Goal: Check status: Check status

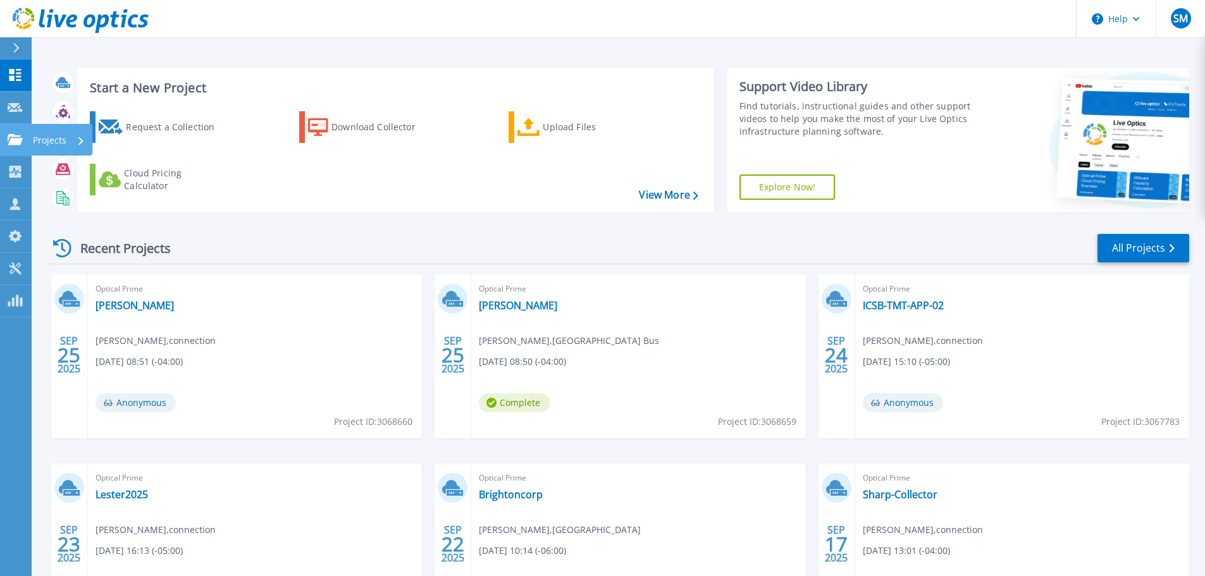
click at [61, 147] on p "Projects" at bounding box center [50, 140] width 34 height 33
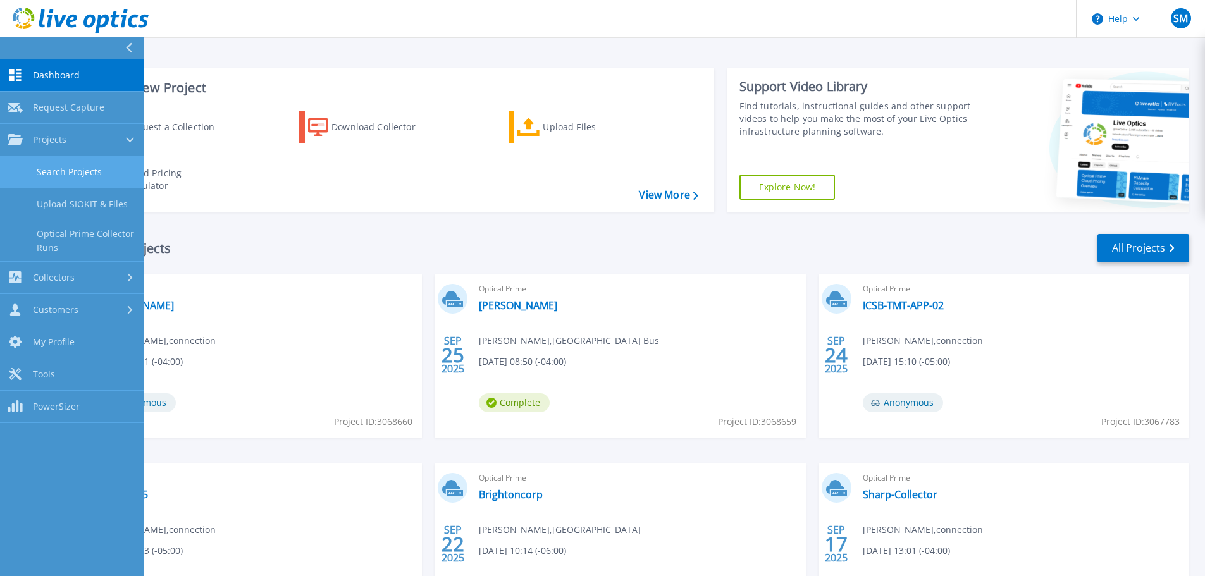
click at [95, 165] on link "Search Projects" at bounding box center [72, 172] width 144 height 32
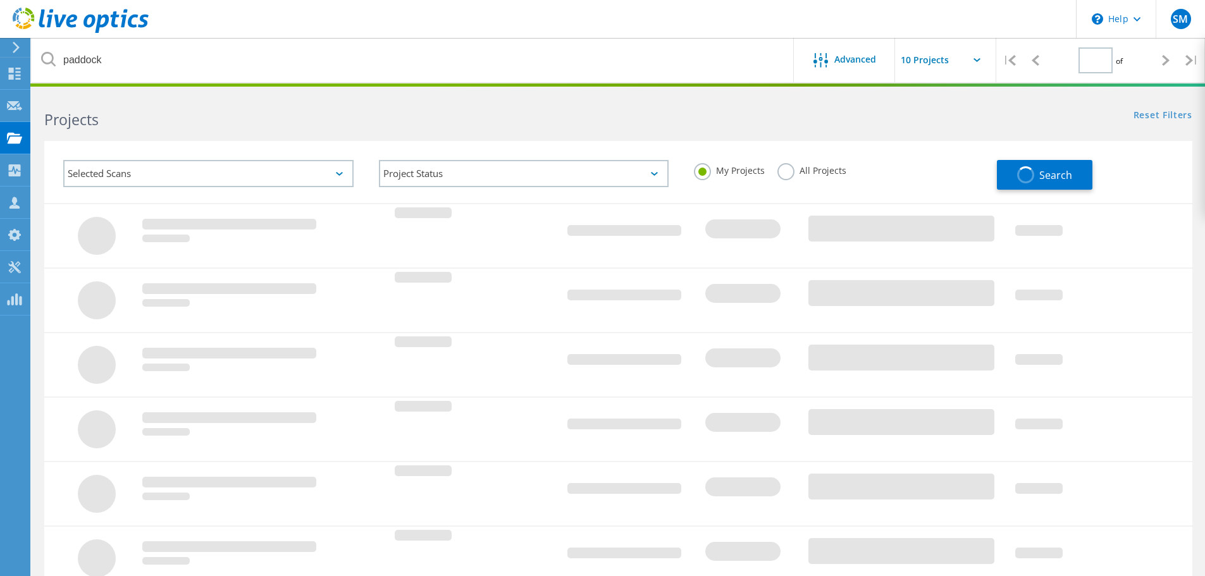
type input "1"
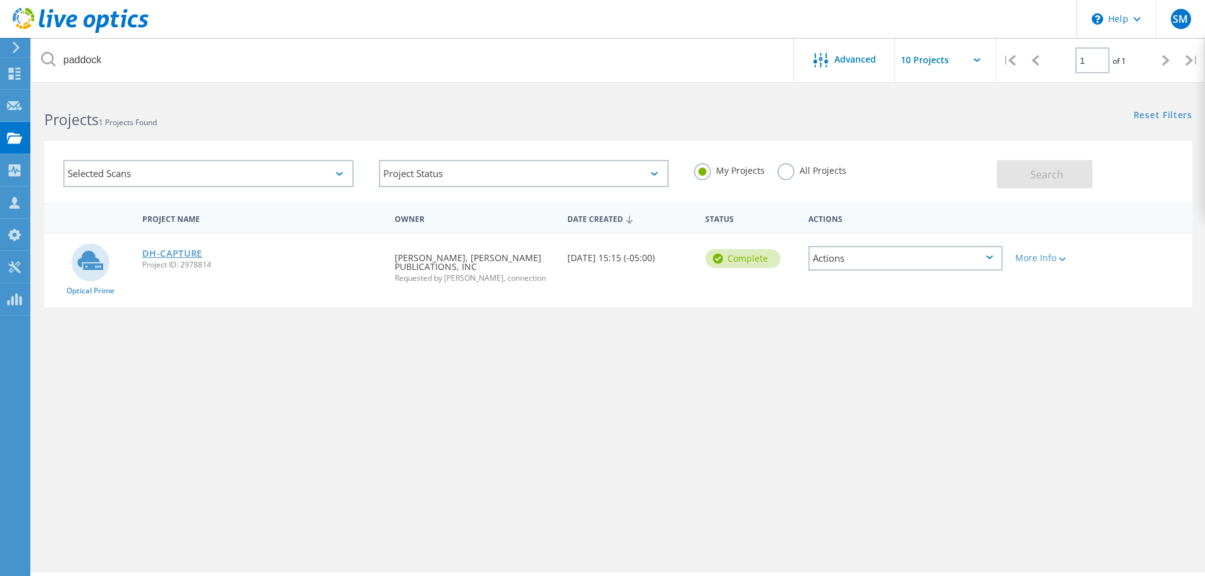
click at [161, 257] on link "DH-CAPTURE" at bounding box center [172, 253] width 60 height 9
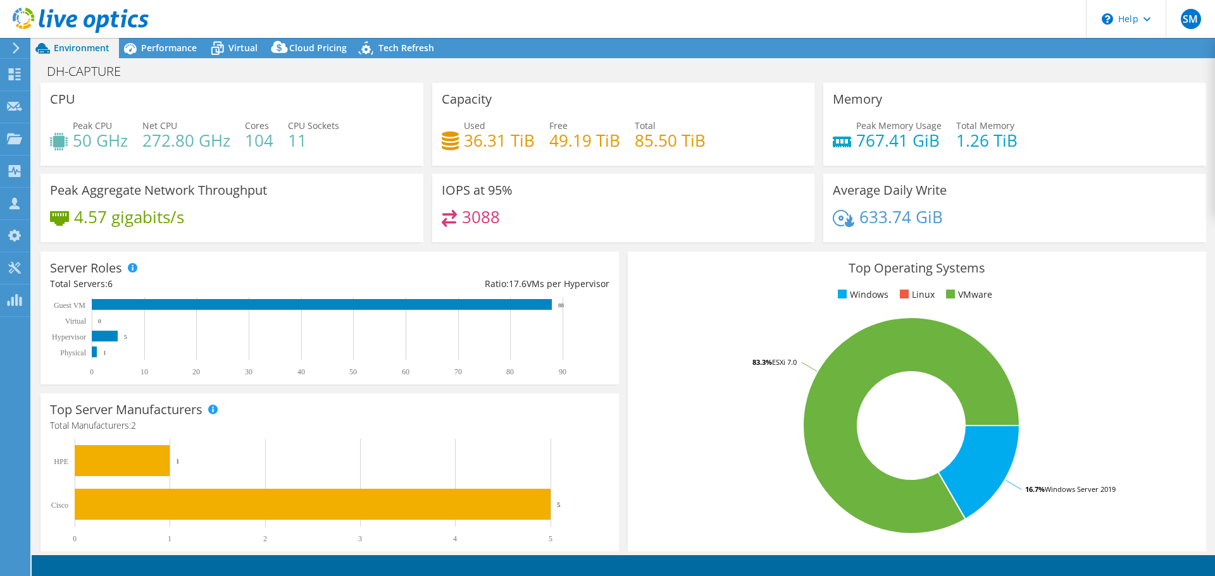
select select "USD"
